Goal: Check status: Check status

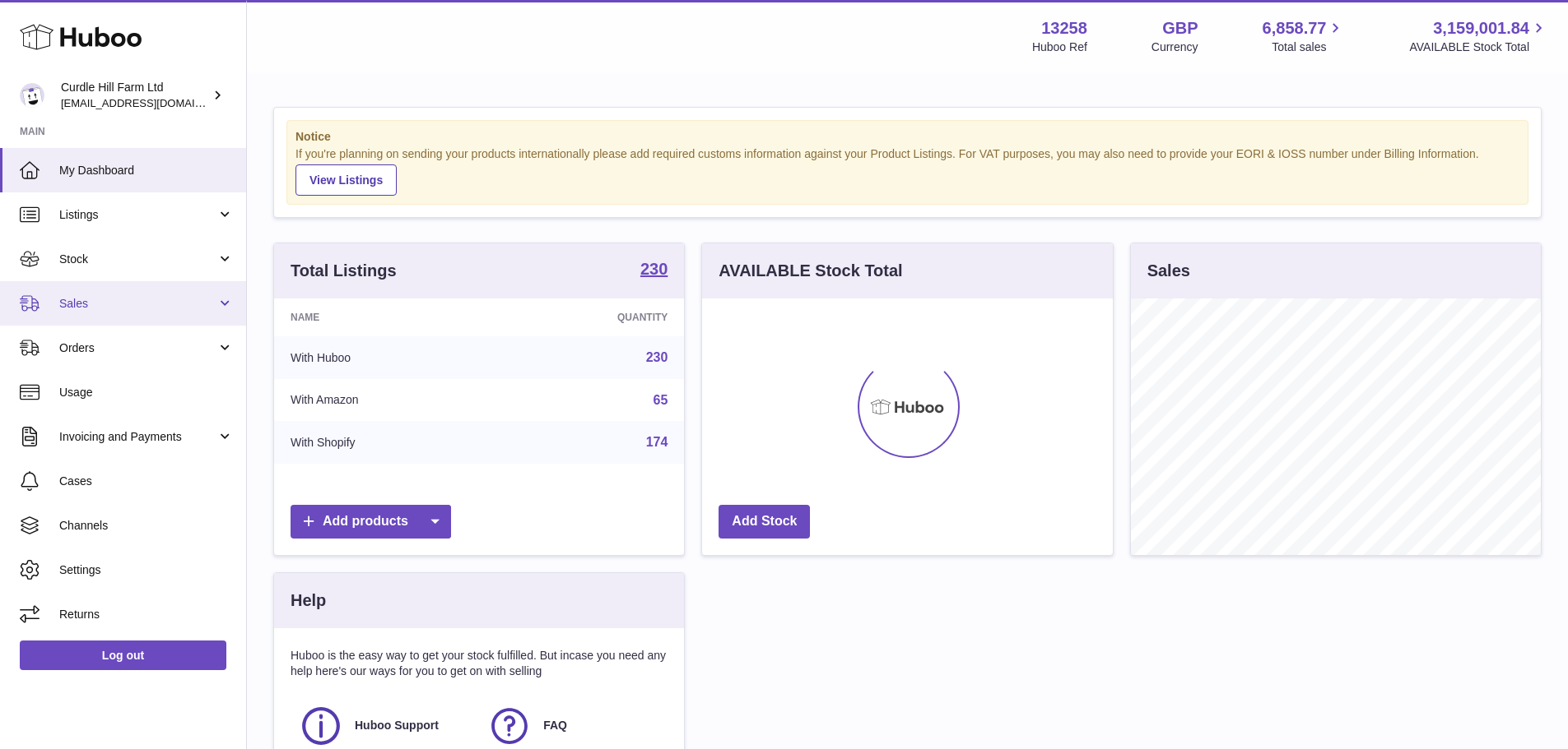
scroll to position [257, 410]
click at [144, 283] on link "Sales" at bounding box center [123, 303] width 246 height 44
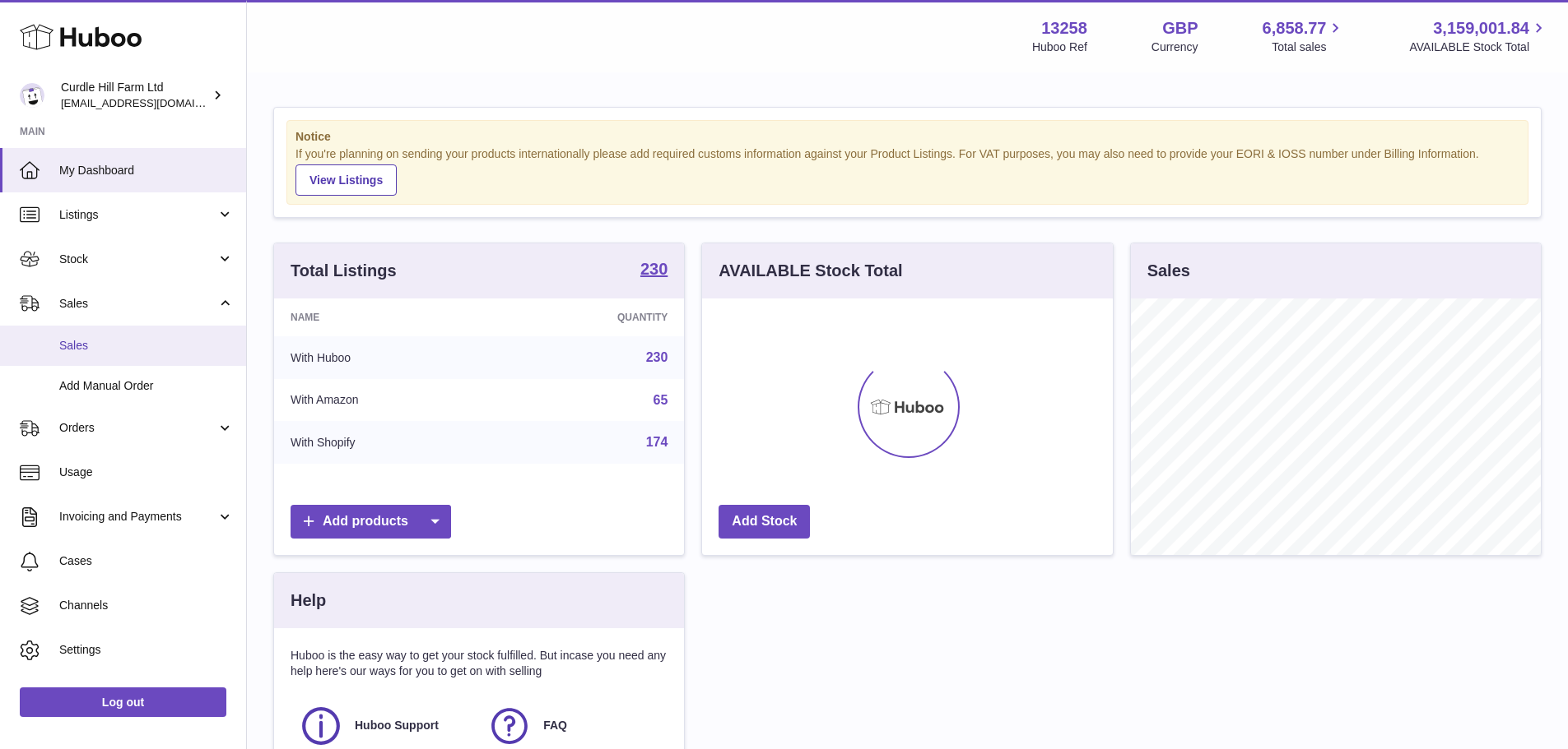
click at [99, 340] on span "Sales" at bounding box center [147, 346] width 175 height 16
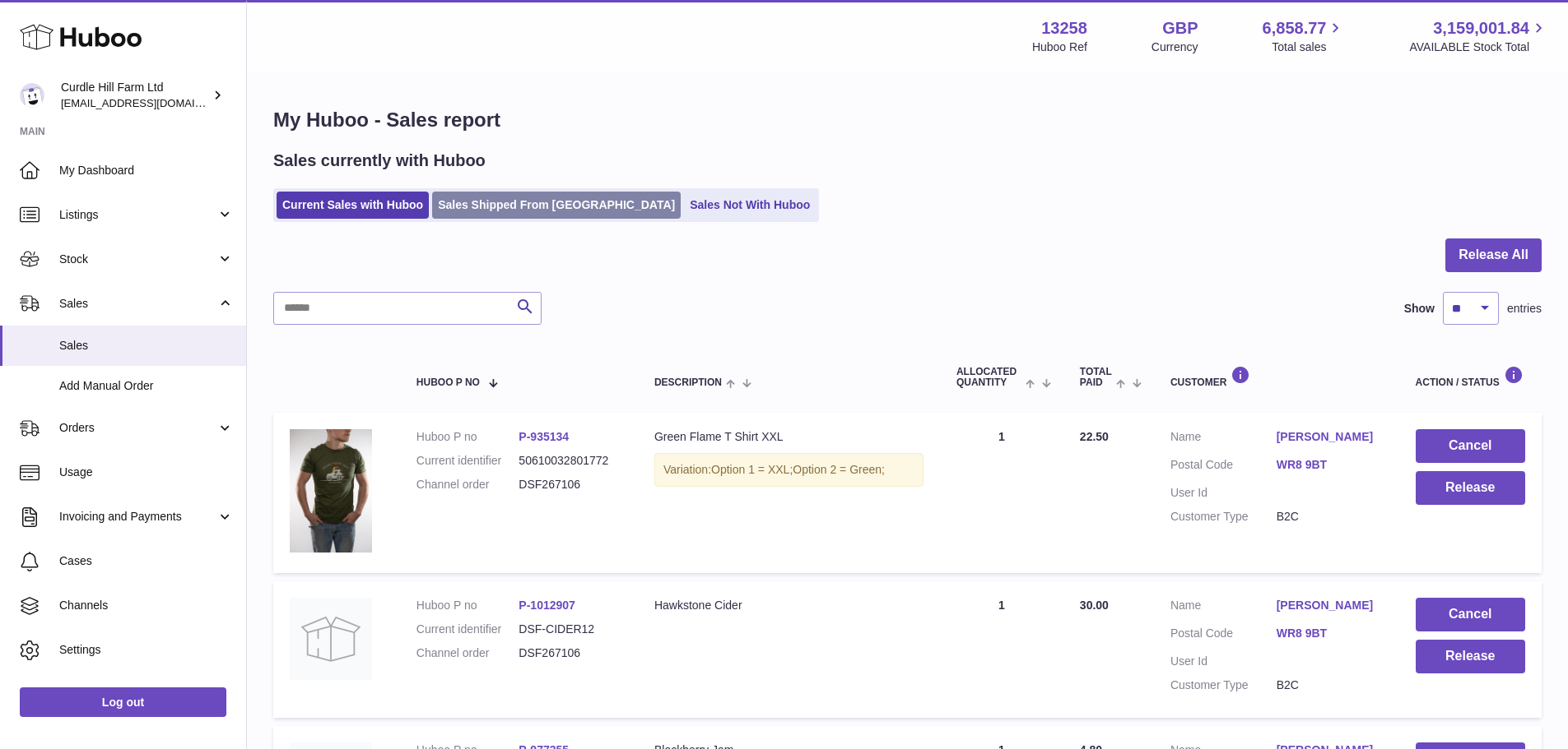
click at [493, 211] on link "Sales Shipped From [GEOGRAPHIC_DATA]" at bounding box center [556, 205] width 248 height 27
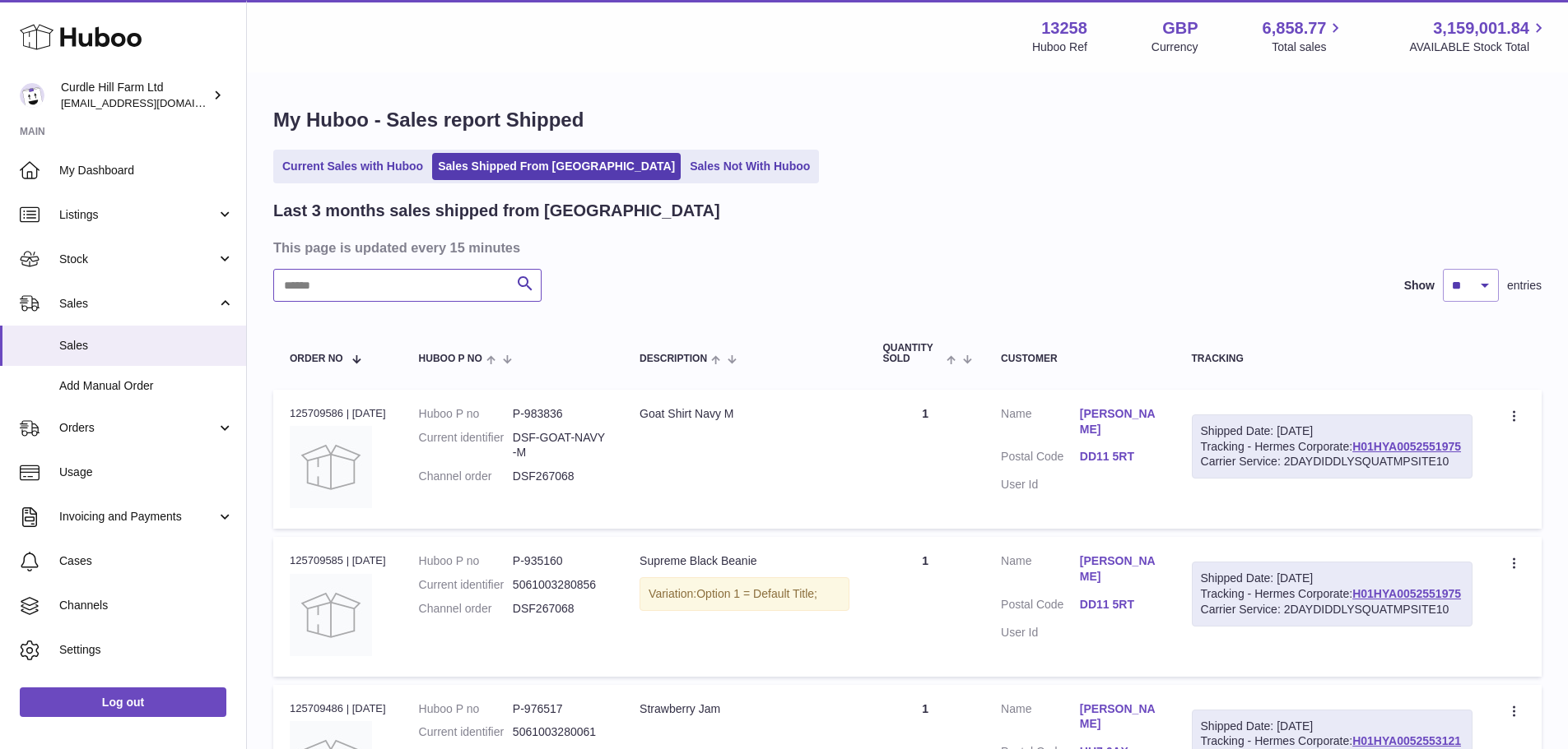
click at [413, 283] on input "text" at bounding box center [407, 285] width 269 height 33
paste input "*********"
type input "*********"
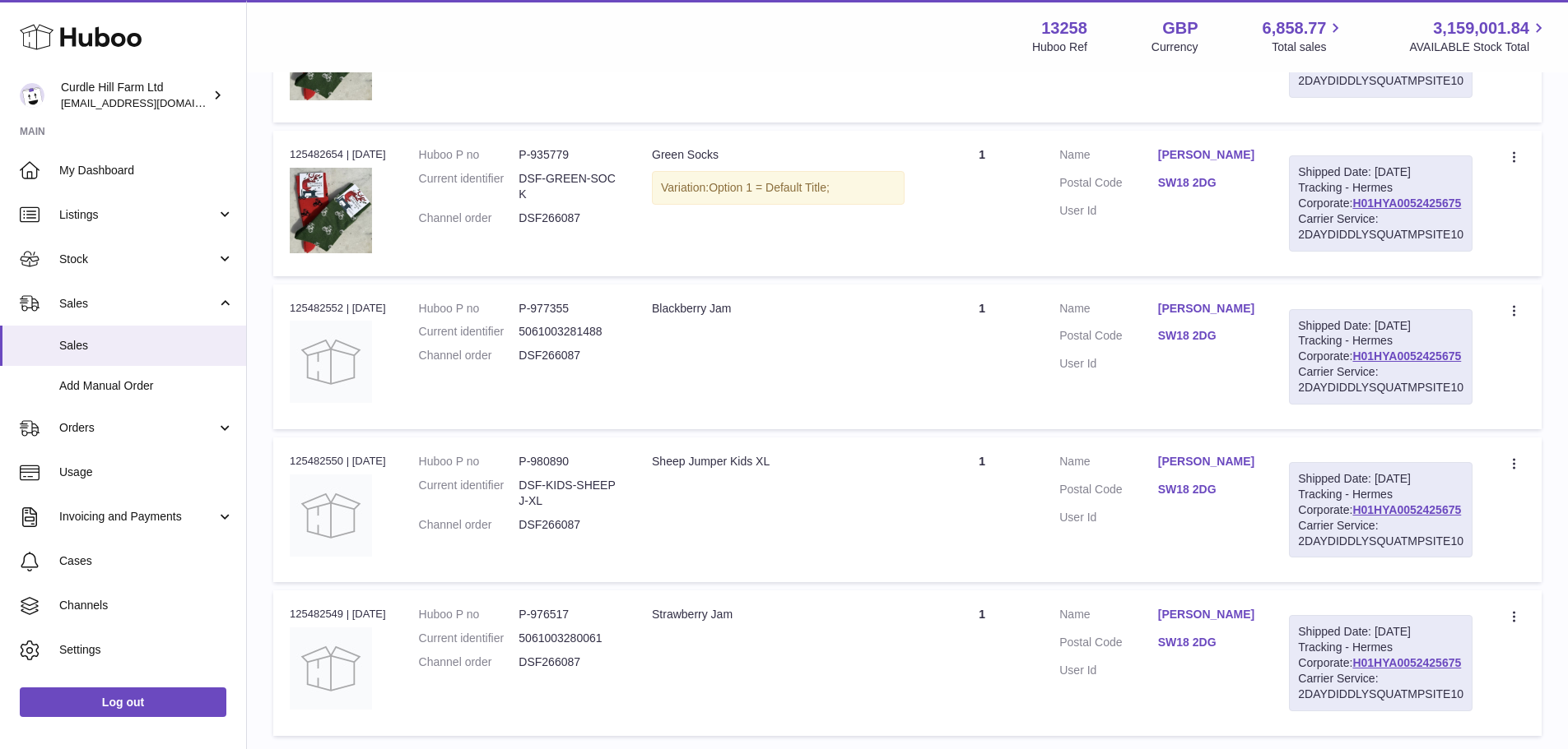
scroll to position [117, 0]
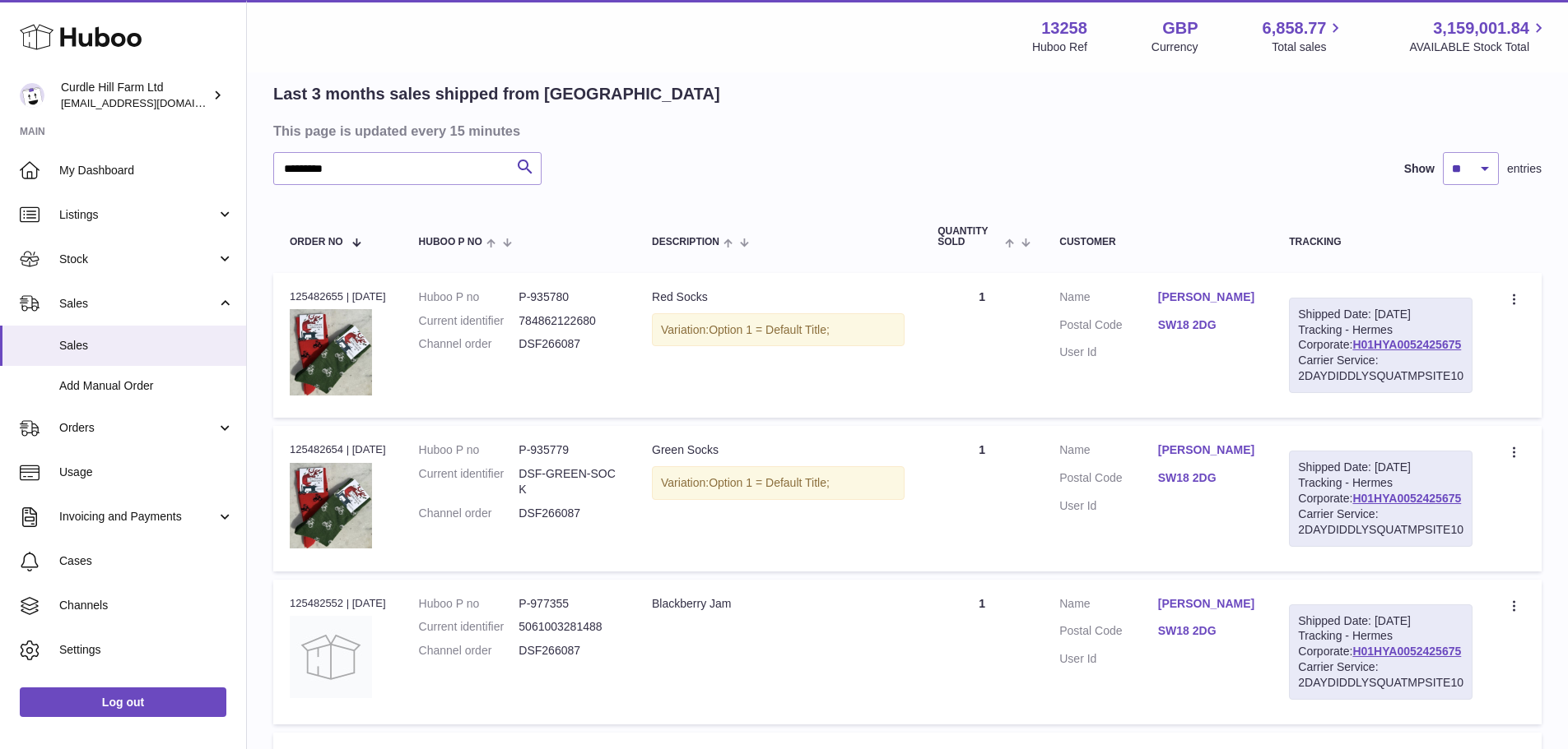
click at [580, 296] on dd "P-935780" at bounding box center [569, 297] width 101 height 16
drag, startPoint x: 580, startPoint y: 296, endPoint x: 469, endPoint y: 344, distance: 120.9
click at [560, 301] on dd "P-935780" at bounding box center [569, 297] width 101 height 16
click at [326, 298] on div "Order no 125482655 | 26th Sep" at bounding box center [337, 296] width 97 height 15
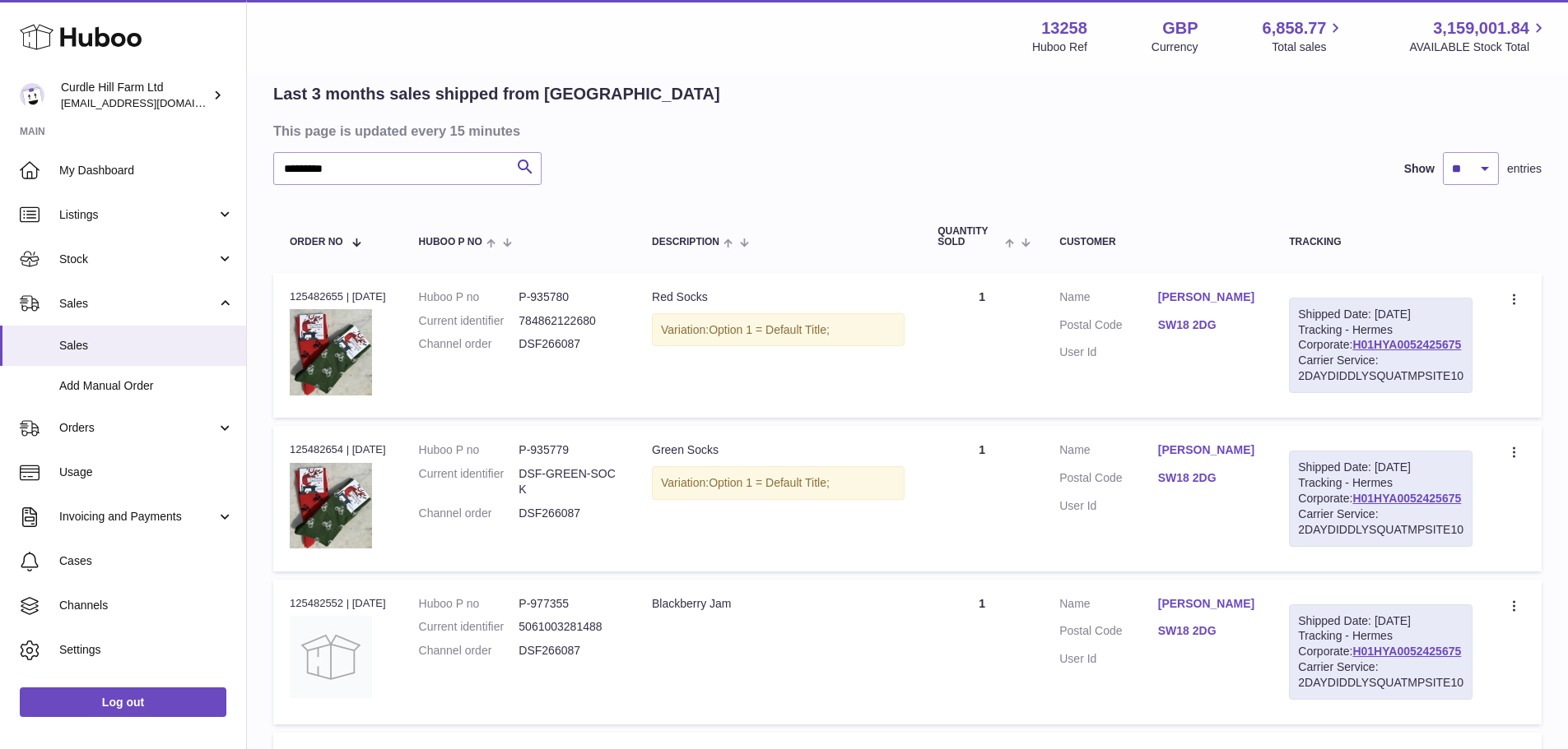
click at [326, 298] on div "Order no 125482655 | 26th Sep" at bounding box center [337, 296] width 97 height 15
copy div "125482655"
